Goal: Task Accomplishment & Management: Complete application form

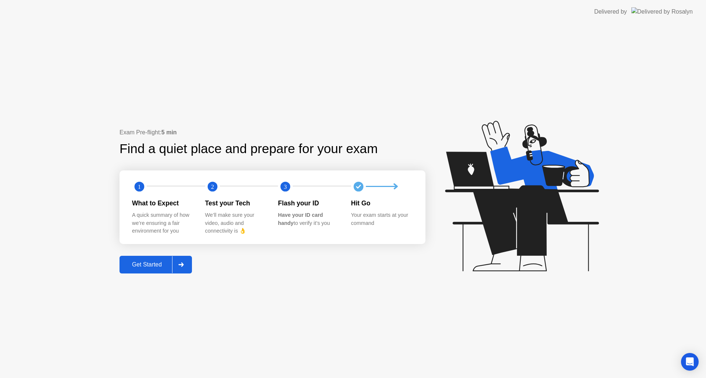
click at [152, 264] on div "Get Started" at bounding box center [147, 264] width 50 height 7
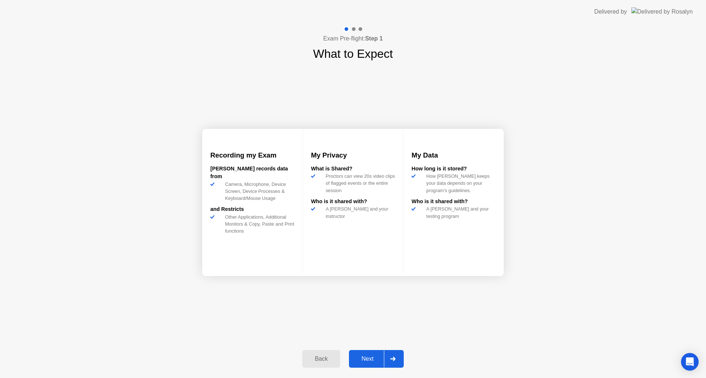
click at [366, 359] on div "Next" at bounding box center [367, 358] width 33 height 7
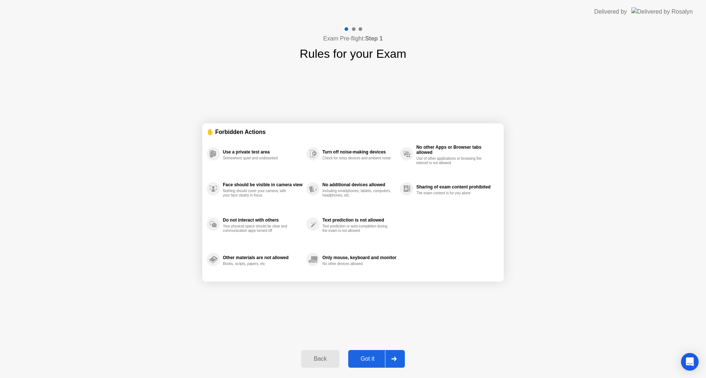
click at [366, 358] on div "Got it" at bounding box center [368, 358] width 35 height 7
select select "**********"
select select "*******"
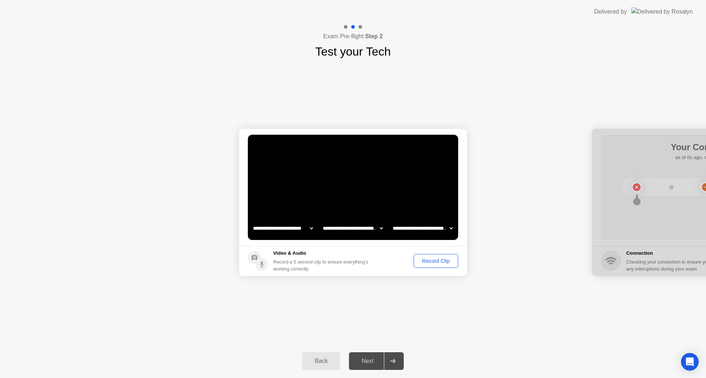
click at [430, 256] on button "Record Clip" at bounding box center [436, 261] width 45 height 14
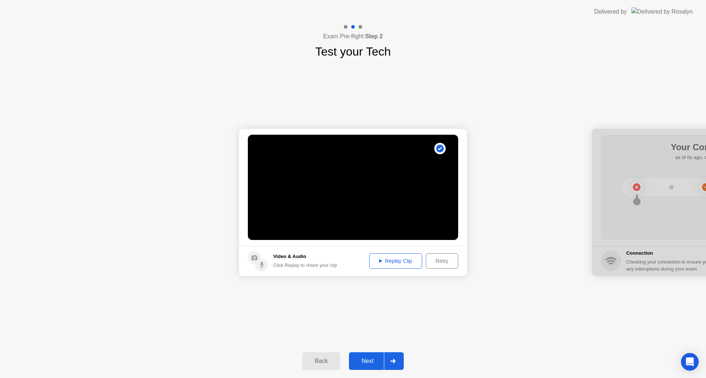
click at [394, 259] on div "Replay Clip" at bounding box center [396, 261] width 48 height 6
click at [372, 362] on div "Next" at bounding box center [367, 361] width 33 height 7
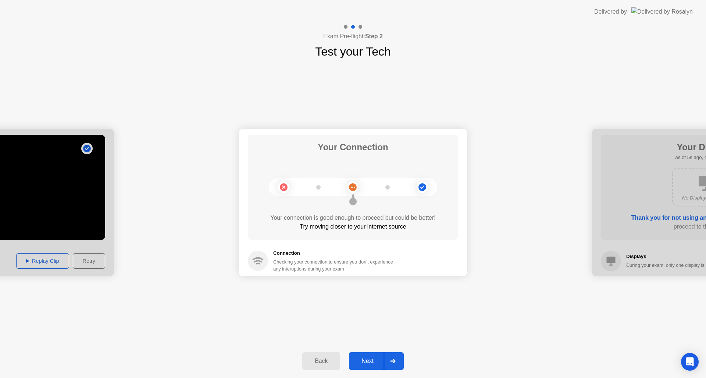
click at [371, 359] on div "Next" at bounding box center [367, 361] width 33 height 7
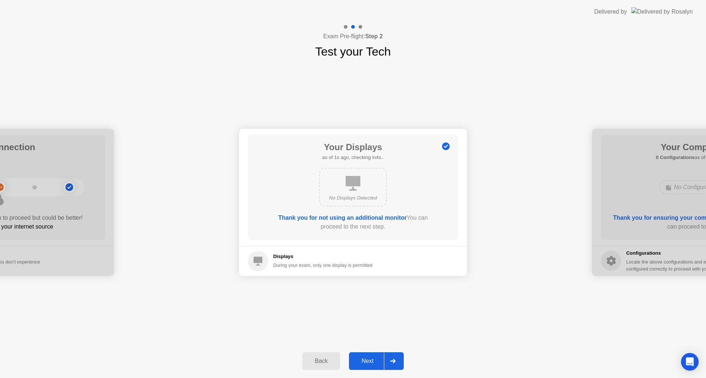
click at [367, 360] on div "Next" at bounding box center [367, 361] width 33 height 7
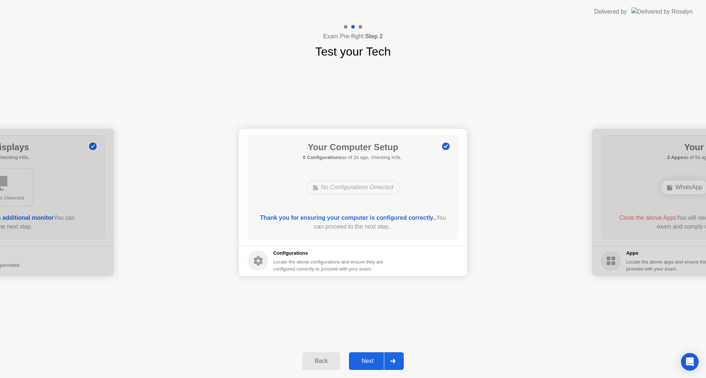
click at [367, 360] on div "Next" at bounding box center [367, 361] width 33 height 7
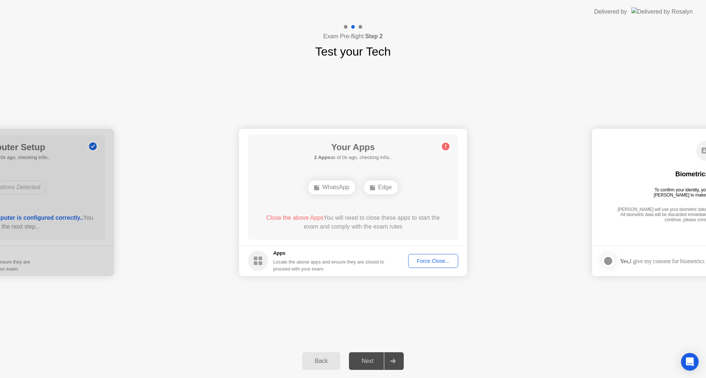
click at [420, 264] on div "Force Close..." at bounding box center [433, 261] width 45 height 6
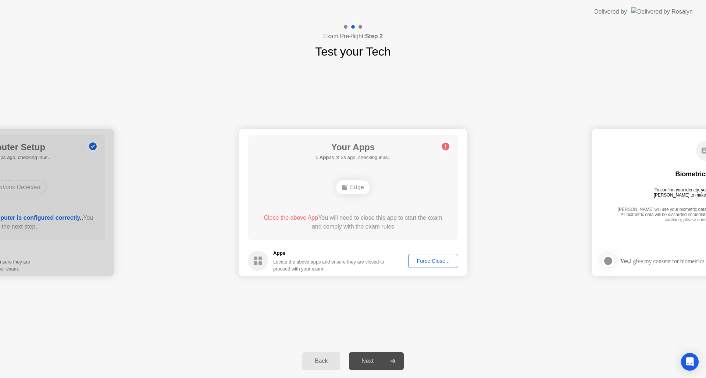
click at [434, 261] on div "Force Close..." at bounding box center [433, 261] width 45 height 6
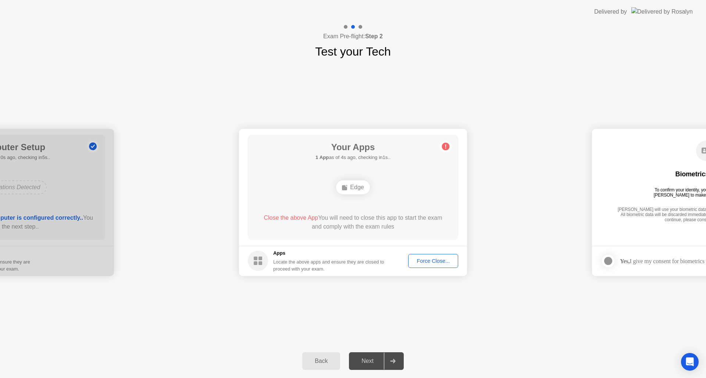
click at [428, 263] on div "Force Close..." at bounding box center [433, 261] width 45 height 6
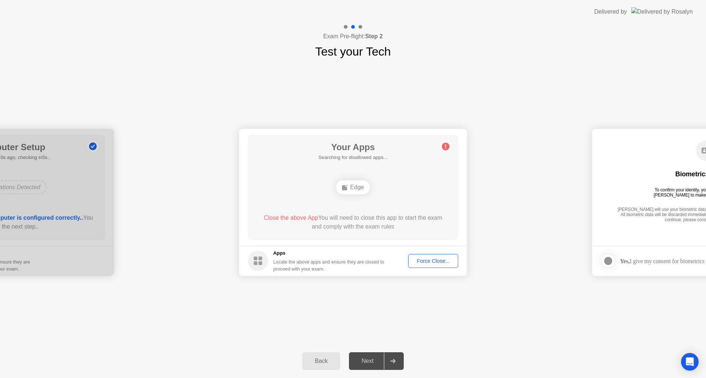
click at [422, 261] on div "Force Close..." at bounding box center [433, 261] width 45 height 6
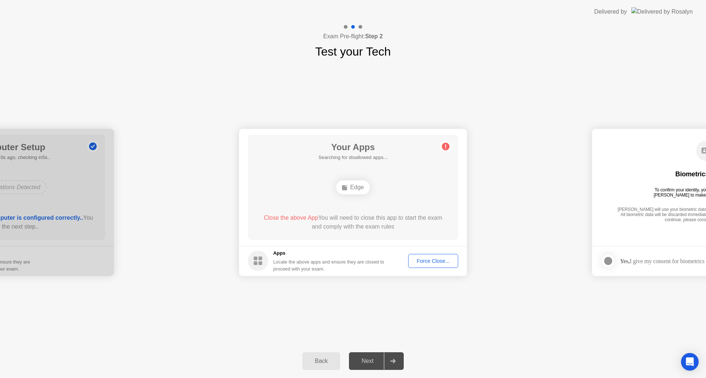
click at [508, 293] on div "**********" at bounding box center [353, 202] width 706 height 284
click at [431, 258] on div "Force Close..." at bounding box center [433, 261] width 45 height 6
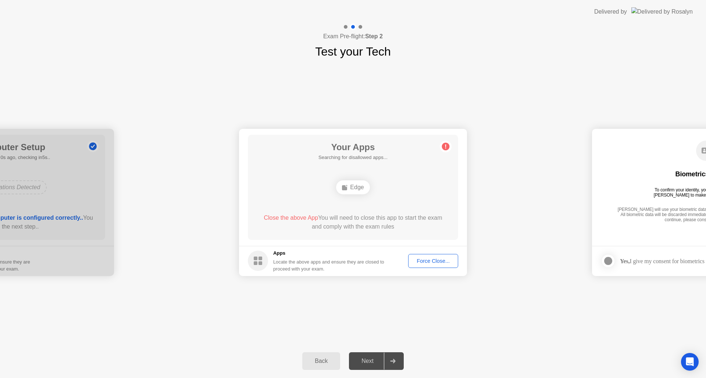
click at [431, 260] on div "Force Close..." at bounding box center [433, 261] width 45 height 6
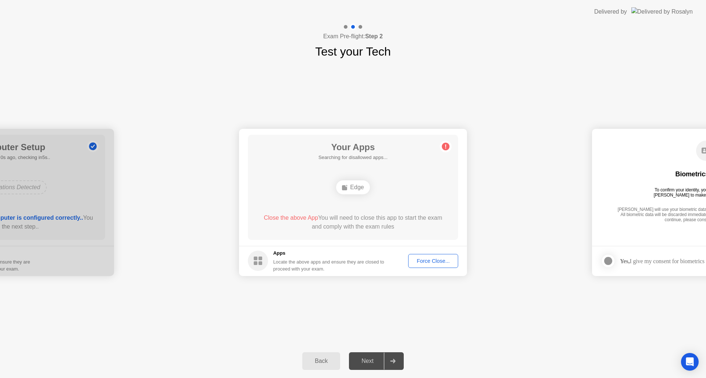
click at [426, 266] on button "Force Close..." at bounding box center [433, 261] width 50 height 14
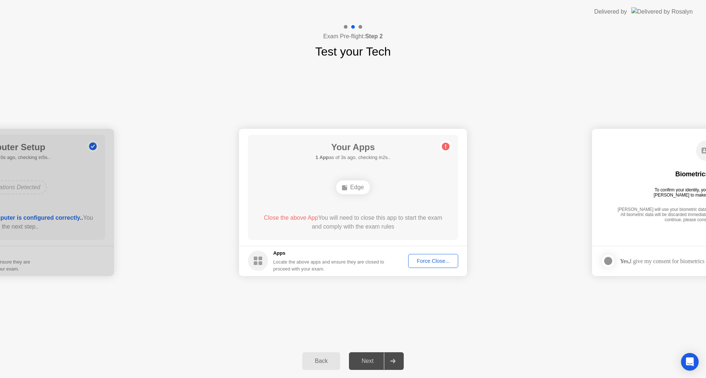
click at [431, 258] on div "Force Close..." at bounding box center [433, 261] width 45 height 6
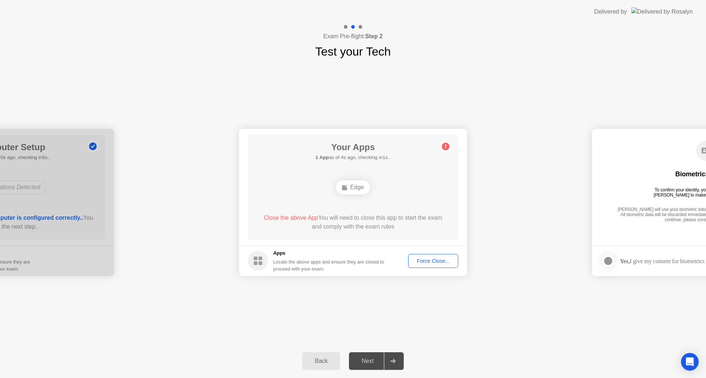
click at [441, 146] on icon at bounding box center [446, 146] width 12 height 12
click at [443, 146] on circle at bounding box center [446, 146] width 8 height 8
click at [609, 260] on div at bounding box center [608, 260] width 9 height 9
drag, startPoint x: 679, startPoint y: 207, endPoint x: 575, endPoint y: 210, distance: 103.8
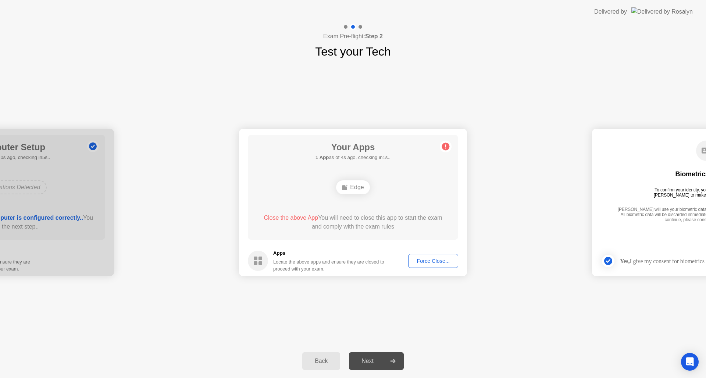
click at [375, 358] on div "Next" at bounding box center [367, 361] width 33 height 7
click at [261, 260] on circle at bounding box center [258, 260] width 20 height 20
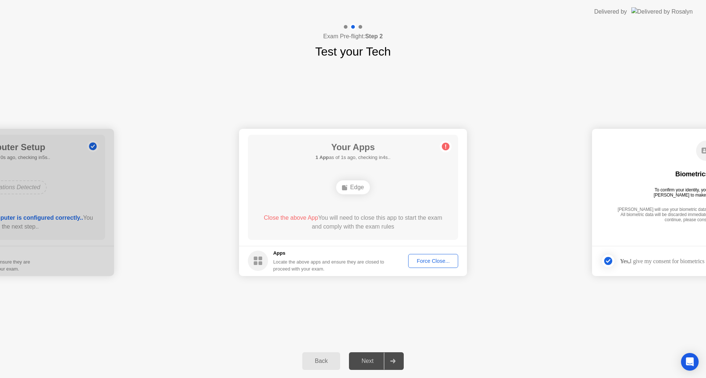
click at [353, 188] on div "Edge" at bounding box center [352, 187] width 33 height 14
click at [353, 181] on div "Edge" at bounding box center [352, 187] width 33 height 14
click at [351, 188] on div "Edge" at bounding box center [352, 187] width 33 height 14
click at [492, 323] on div "**********" at bounding box center [353, 202] width 706 height 284
click at [432, 260] on div "Force Close..." at bounding box center [433, 261] width 45 height 6
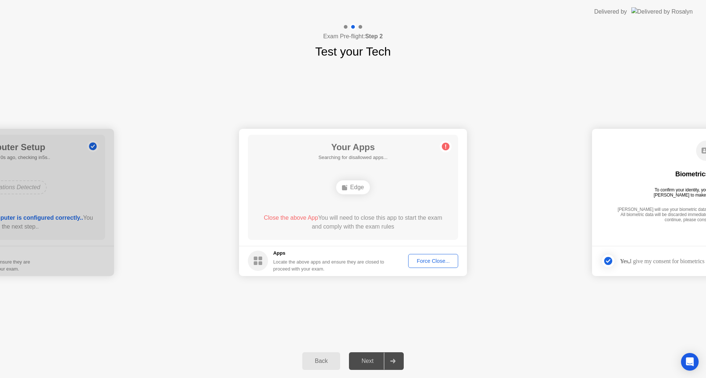
click at [423, 258] on div "Force Close..." at bounding box center [433, 261] width 45 height 6
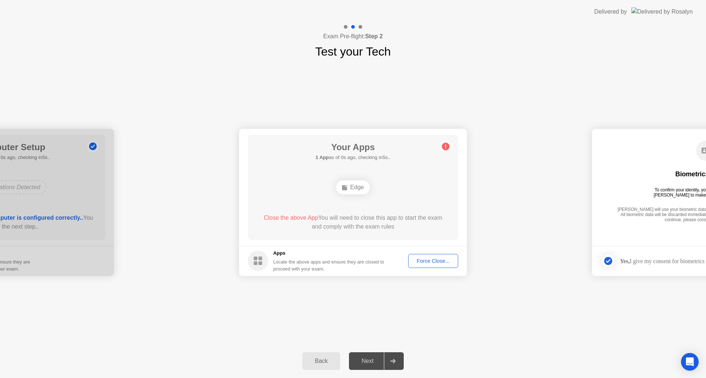
click at [431, 259] on div "Force Close..." at bounding box center [433, 261] width 45 height 6
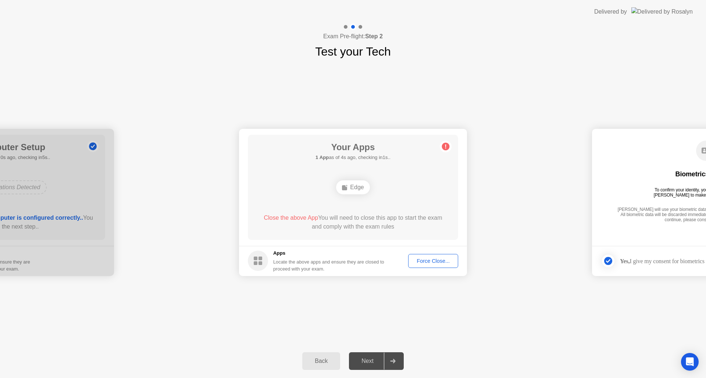
click at [437, 303] on div "**********" at bounding box center [353, 202] width 706 height 284
click at [350, 190] on div "Edge" at bounding box center [352, 187] width 33 height 14
click at [438, 258] on div "Force Close..." at bounding box center [433, 261] width 45 height 6
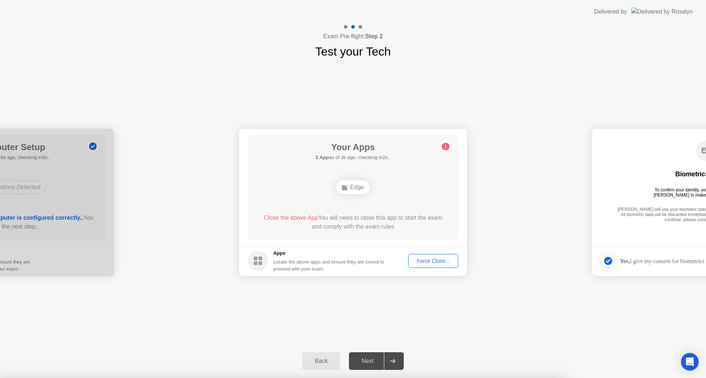
drag, startPoint x: 386, startPoint y: 230, endPoint x: 385, endPoint y: 223, distance: 7.4
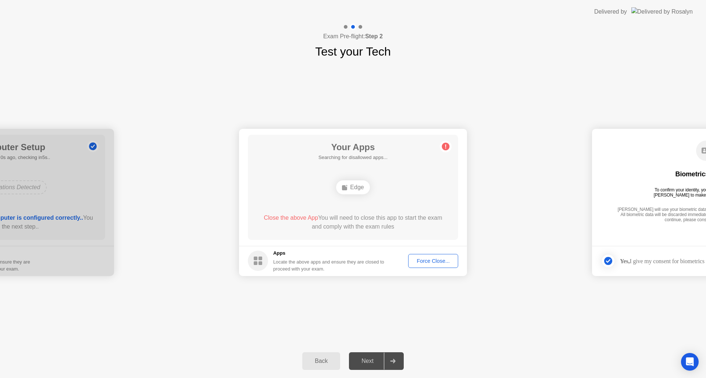
click at [436, 262] on div "Force Close..." at bounding box center [433, 261] width 45 height 6
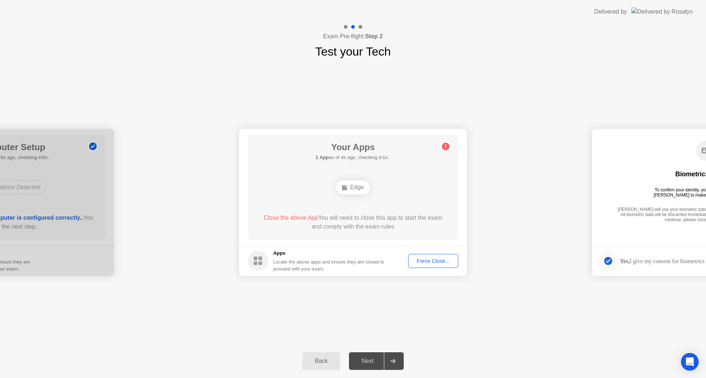
click at [436, 258] on div "Force Close..." at bounding box center [433, 261] width 45 height 6
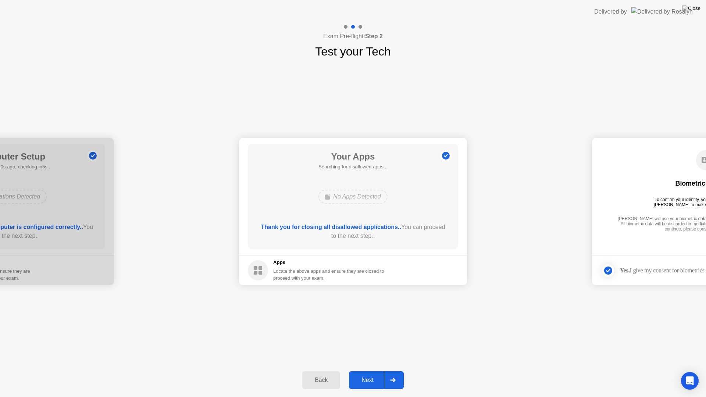
drag, startPoint x: 369, startPoint y: 385, endPoint x: 365, endPoint y: 383, distance: 4.2
click at [369, 377] on button "Next" at bounding box center [376, 380] width 55 height 18
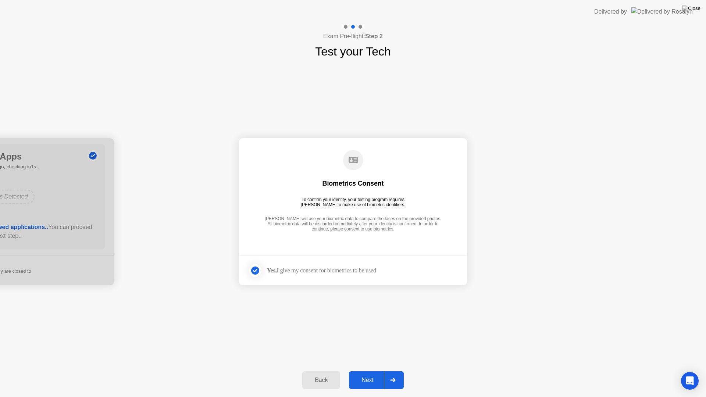
click at [363, 377] on div "Next" at bounding box center [367, 380] width 33 height 7
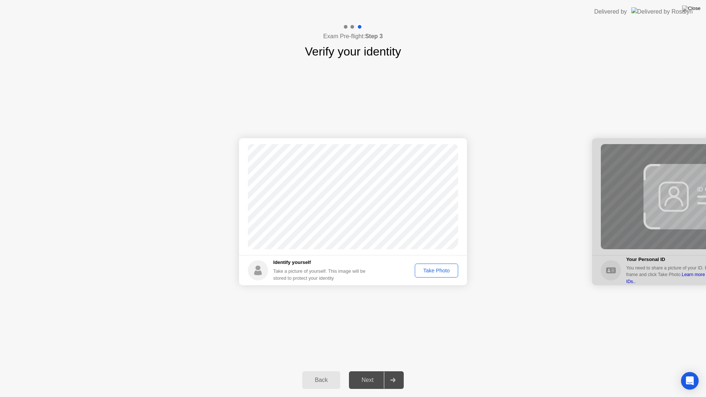
click at [429, 272] on div "Take Photo" at bounding box center [436, 271] width 38 height 6
click at [429, 272] on div "Retake" at bounding box center [441, 271] width 29 height 6
click at [430, 266] on button "Take Photo" at bounding box center [436, 271] width 43 height 14
click at [368, 377] on button "Next" at bounding box center [376, 380] width 55 height 18
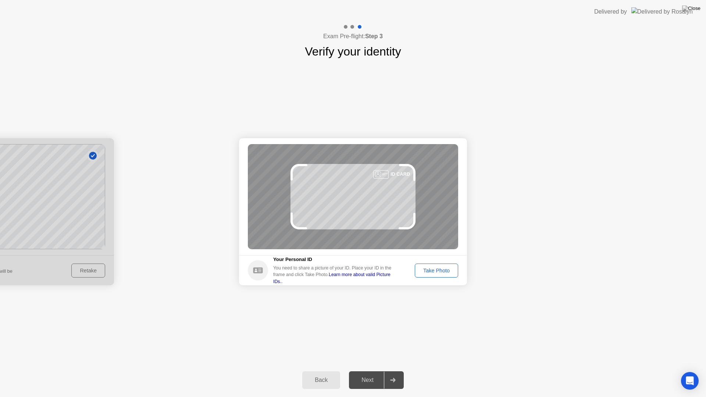
click at [438, 274] on div "Take Photo" at bounding box center [436, 271] width 38 height 6
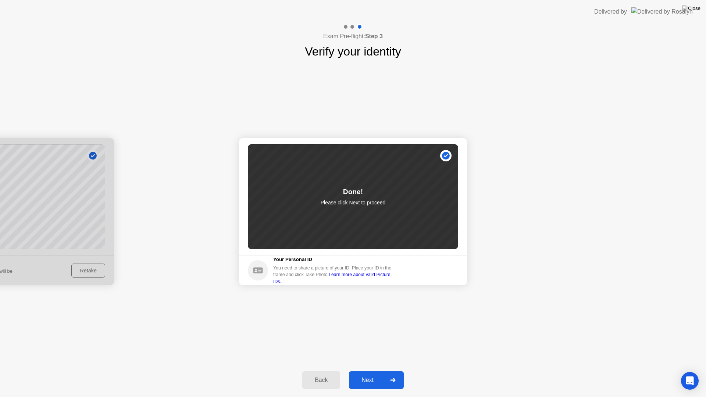
click at [380, 377] on div "Next" at bounding box center [367, 380] width 33 height 7
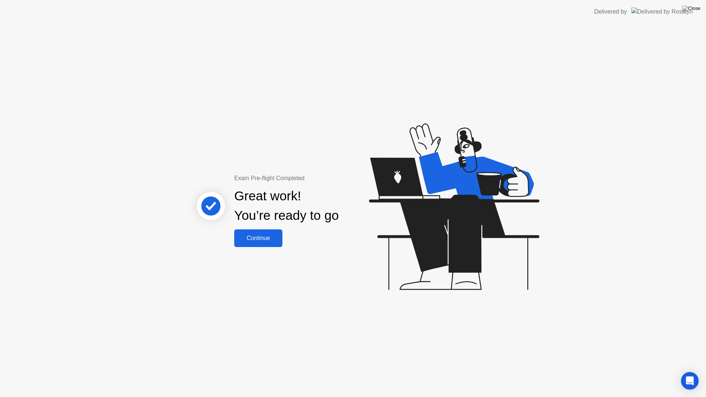
click at [260, 235] on div "Continue" at bounding box center [258, 238] width 44 height 7
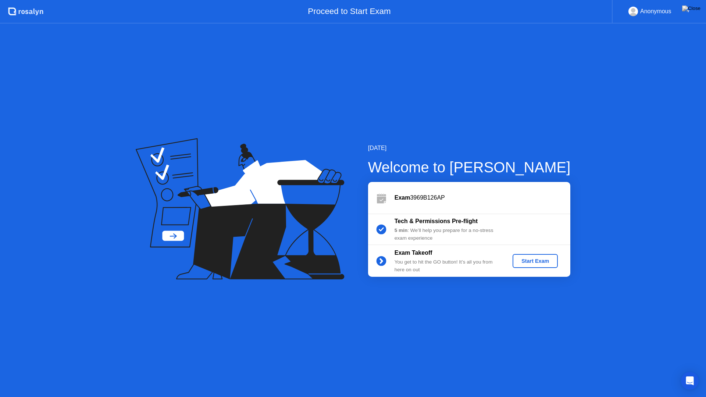
click at [529, 260] on div "Start Exam" at bounding box center [535, 261] width 39 height 6
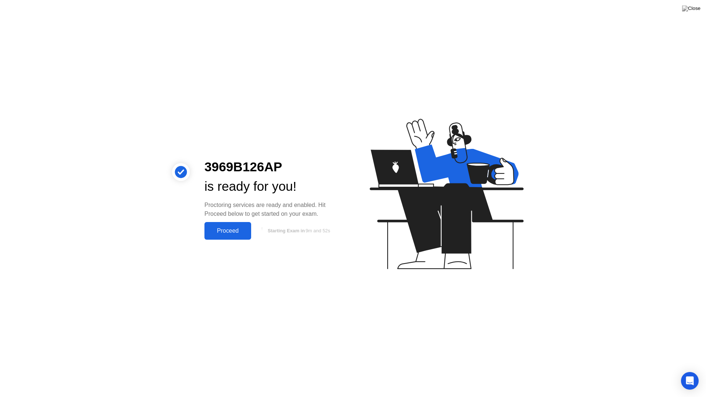
click at [229, 228] on div "Proceed" at bounding box center [228, 231] width 42 height 7
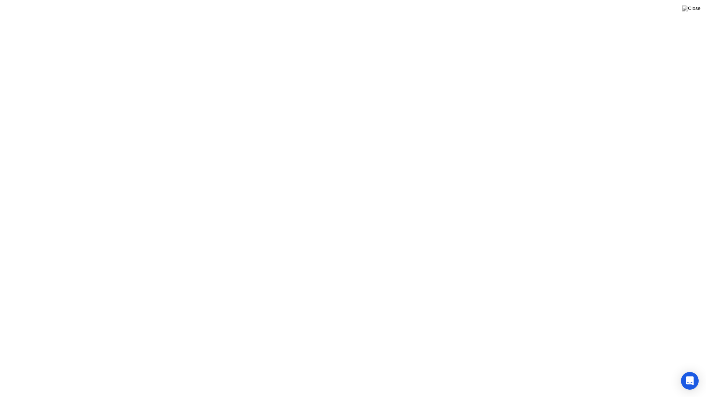
click div "Got it!"
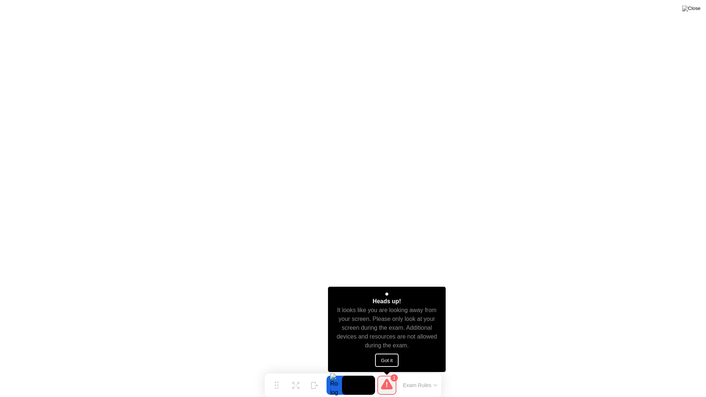
click at [390, 358] on button "Got it" at bounding box center [387, 360] width 24 height 13
